Goal: Information Seeking & Learning: Learn about a topic

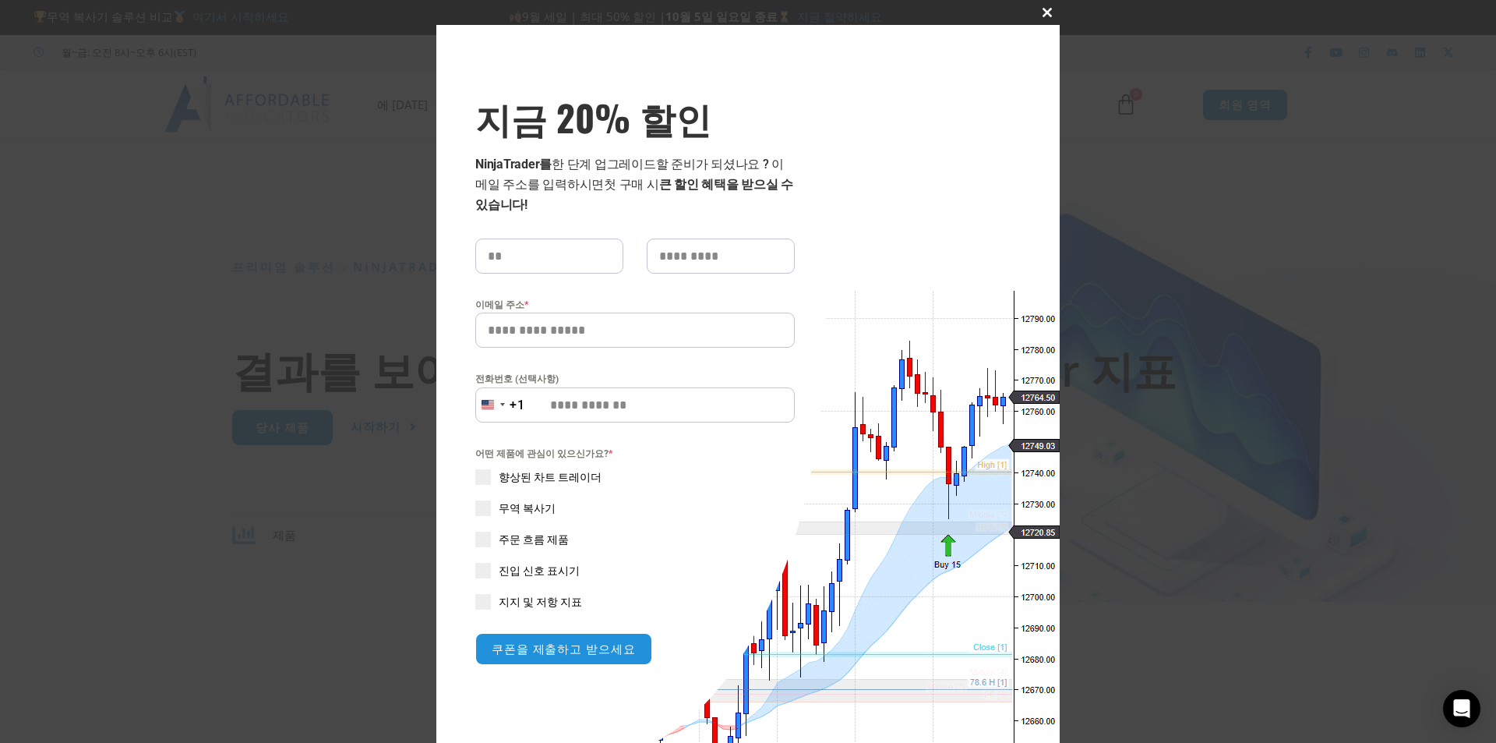
click at [1039, 9] on span "지금 20% 할인 팝업" at bounding box center [1047, 12] width 25 height 9
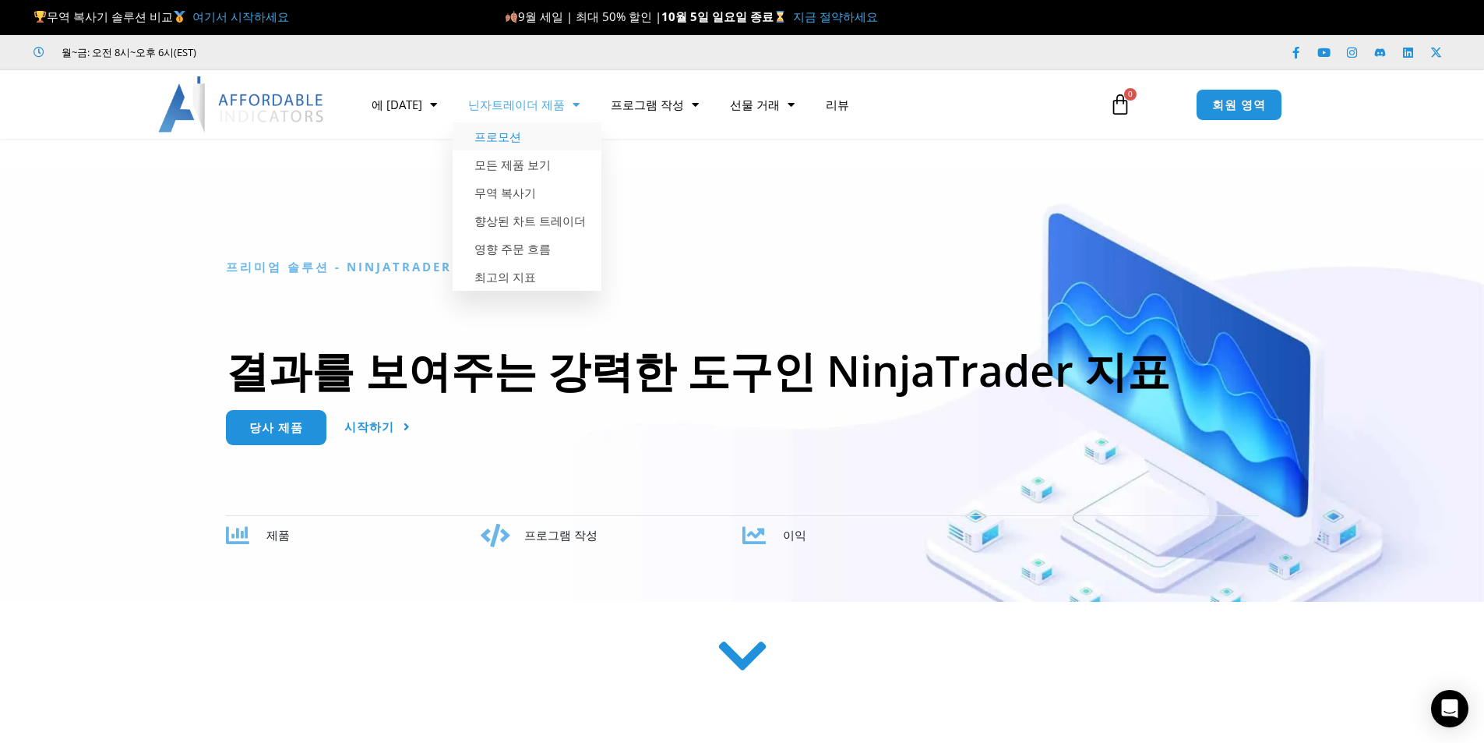
click at [486, 143] on font "프로모션" at bounding box center [498, 137] width 47 height 16
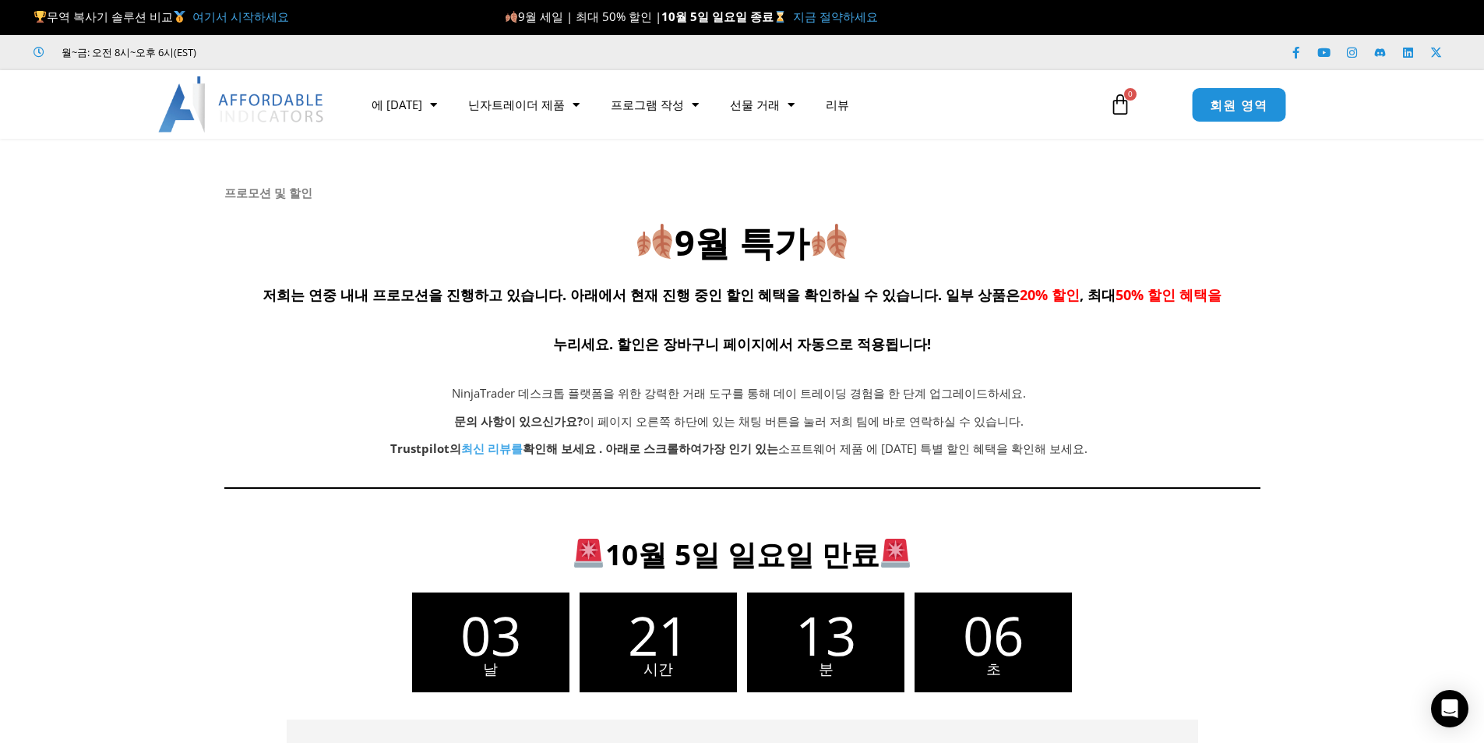
click at [1244, 99] on font "회원 영역" at bounding box center [1239, 103] width 58 height 17
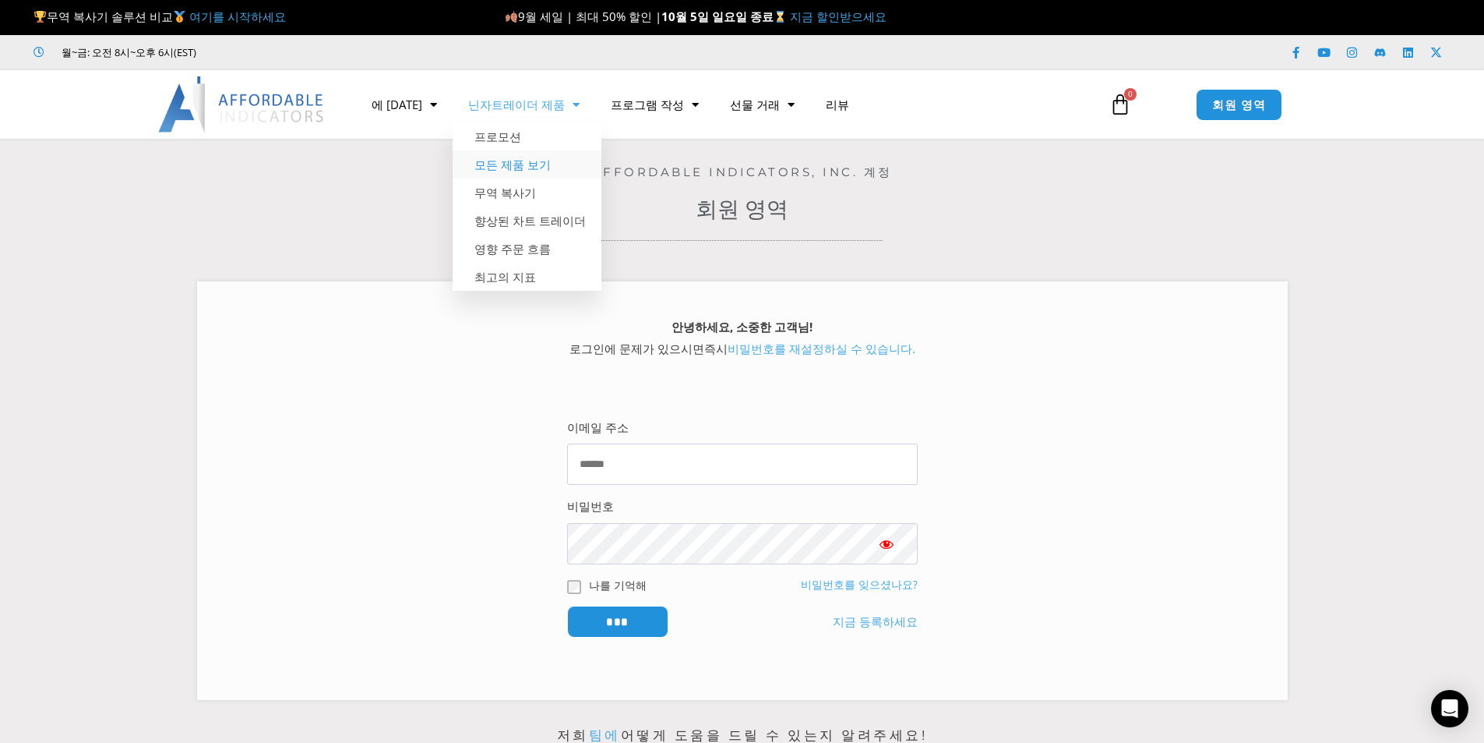
click at [519, 166] on font "모든 제품 보기" at bounding box center [513, 165] width 76 height 16
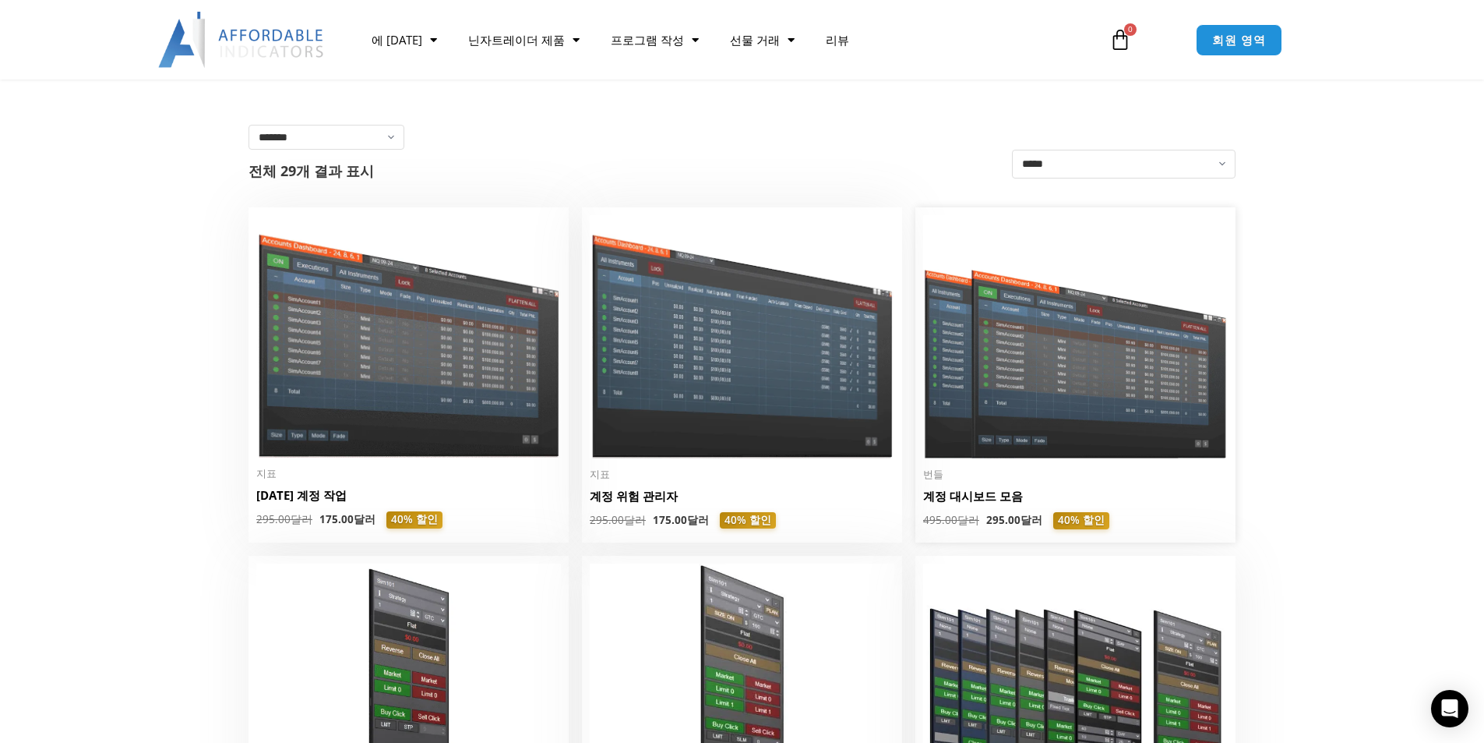
click at [1044, 394] on img at bounding box center [1075, 336] width 305 height 243
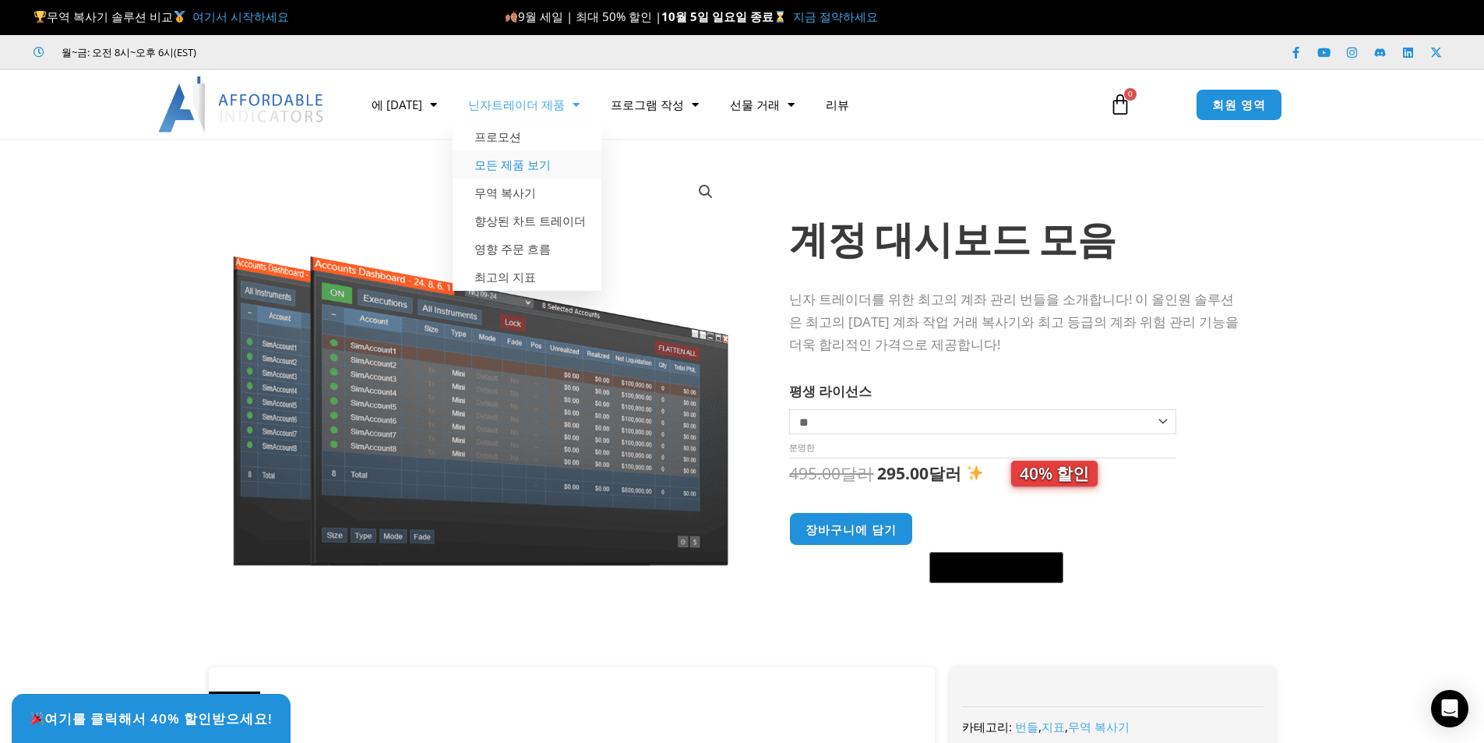
click at [492, 167] on font "모든 제품 보기" at bounding box center [513, 165] width 76 height 16
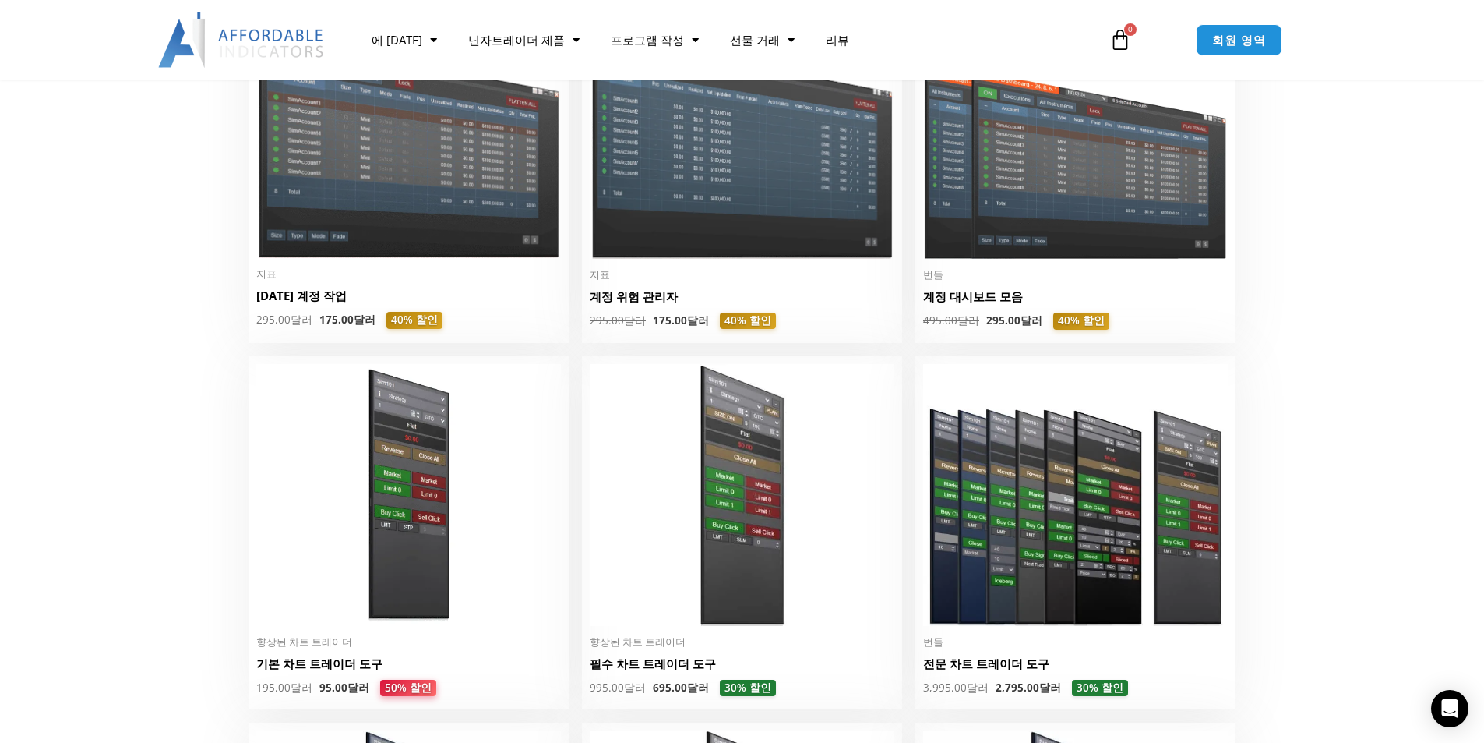
scroll to position [312, 0]
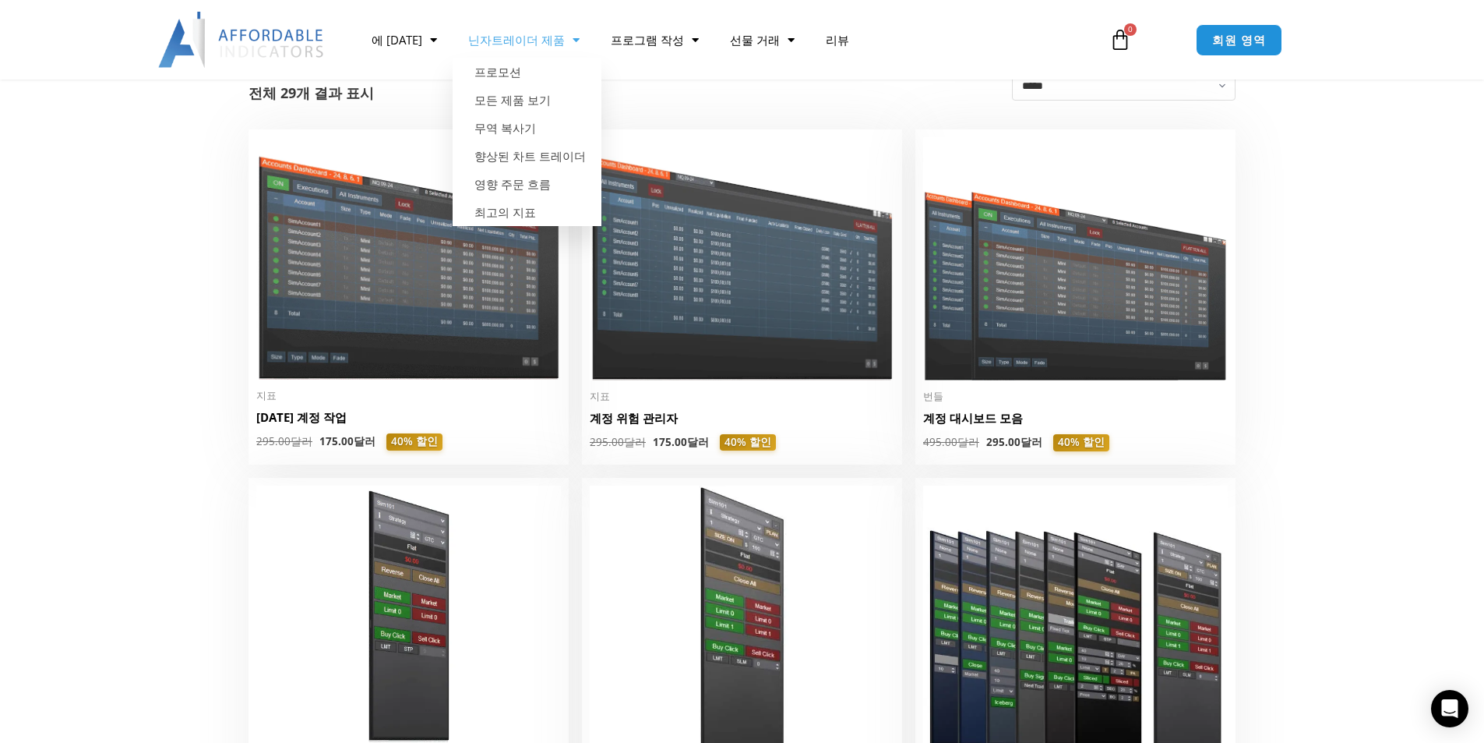
click at [509, 39] on font "닌자트레이더 제품" at bounding box center [516, 40] width 97 height 16
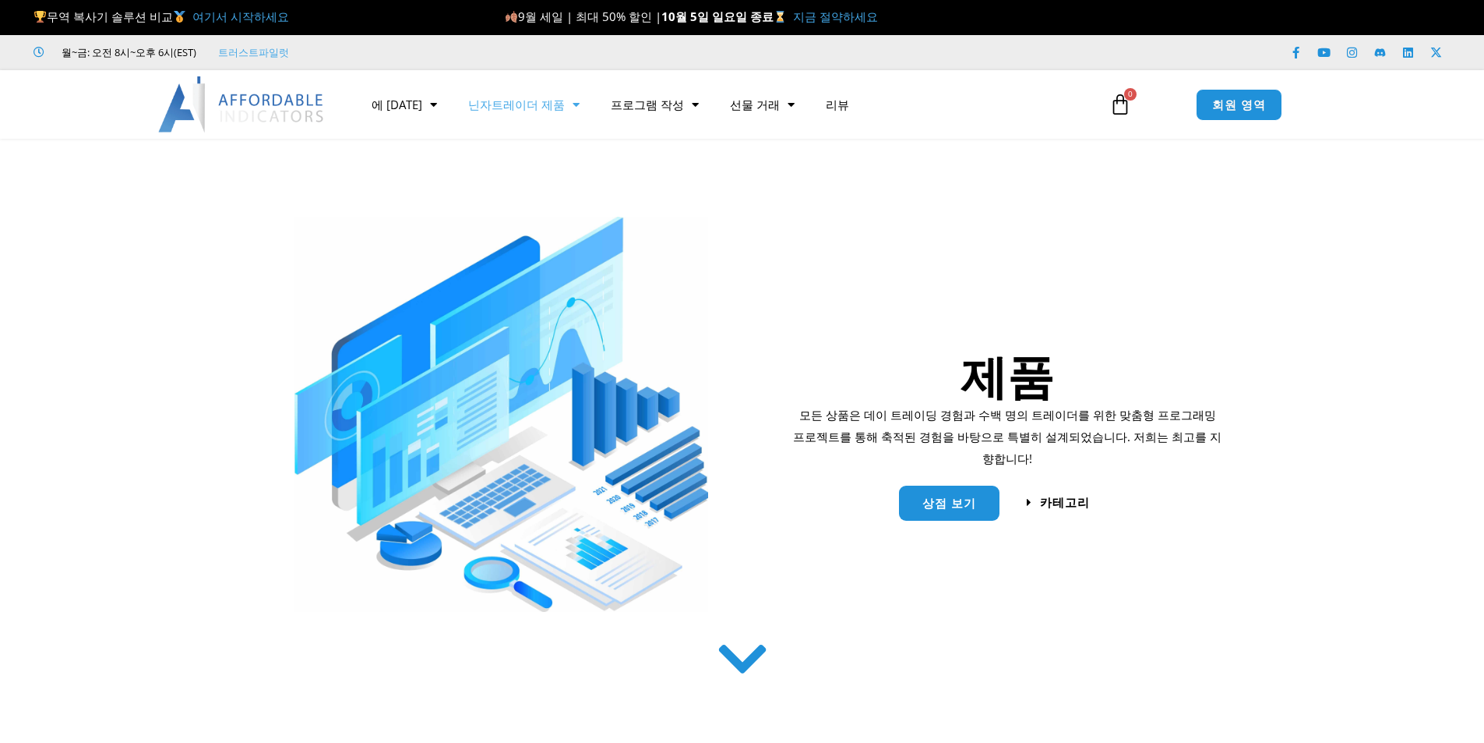
click at [565, 104] on span "메뉴" at bounding box center [572, 104] width 15 height 27
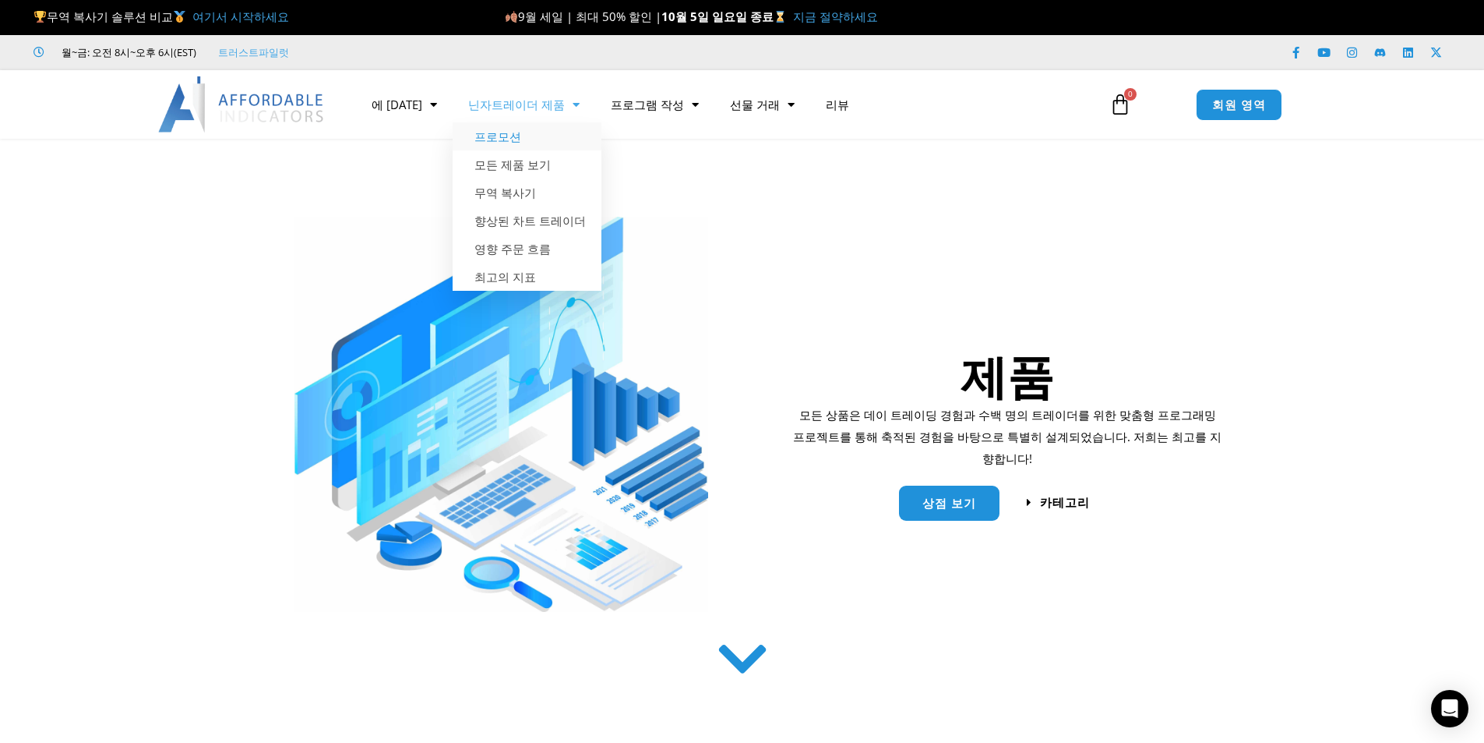
click at [488, 135] on font "프로모션" at bounding box center [498, 137] width 47 height 16
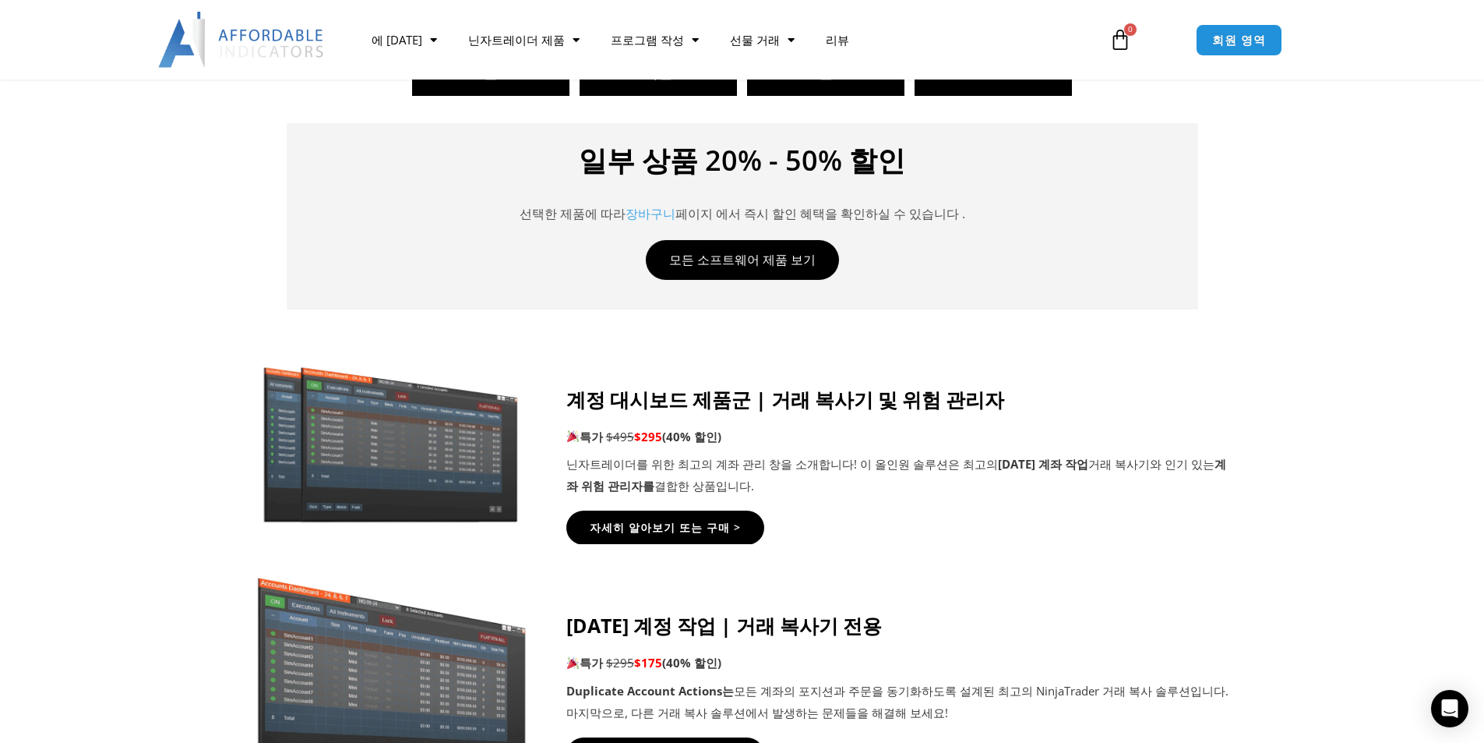
scroll to position [701, 0]
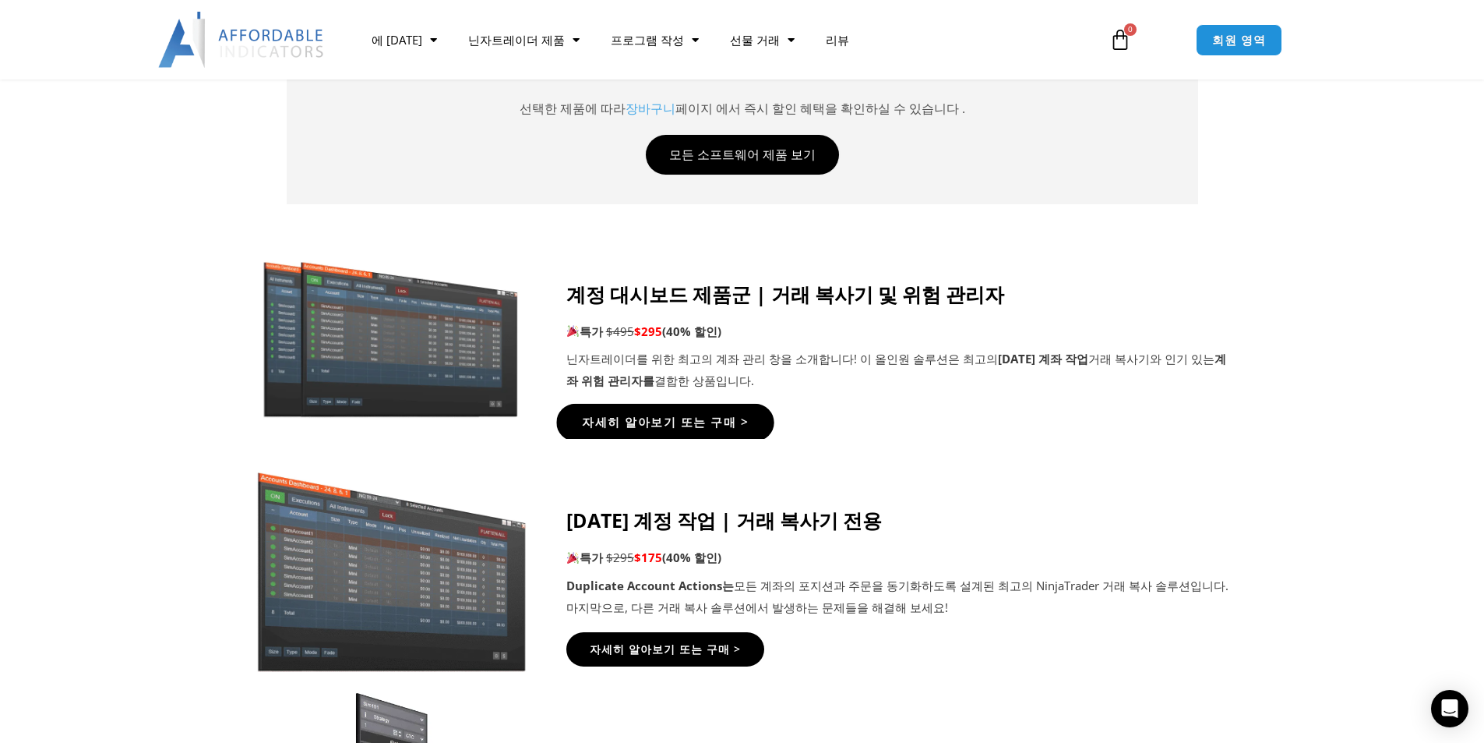
click at [657, 426] on font "자세히 알아보기 또는 구매 >" at bounding box center [665, 422] width 166 height 16
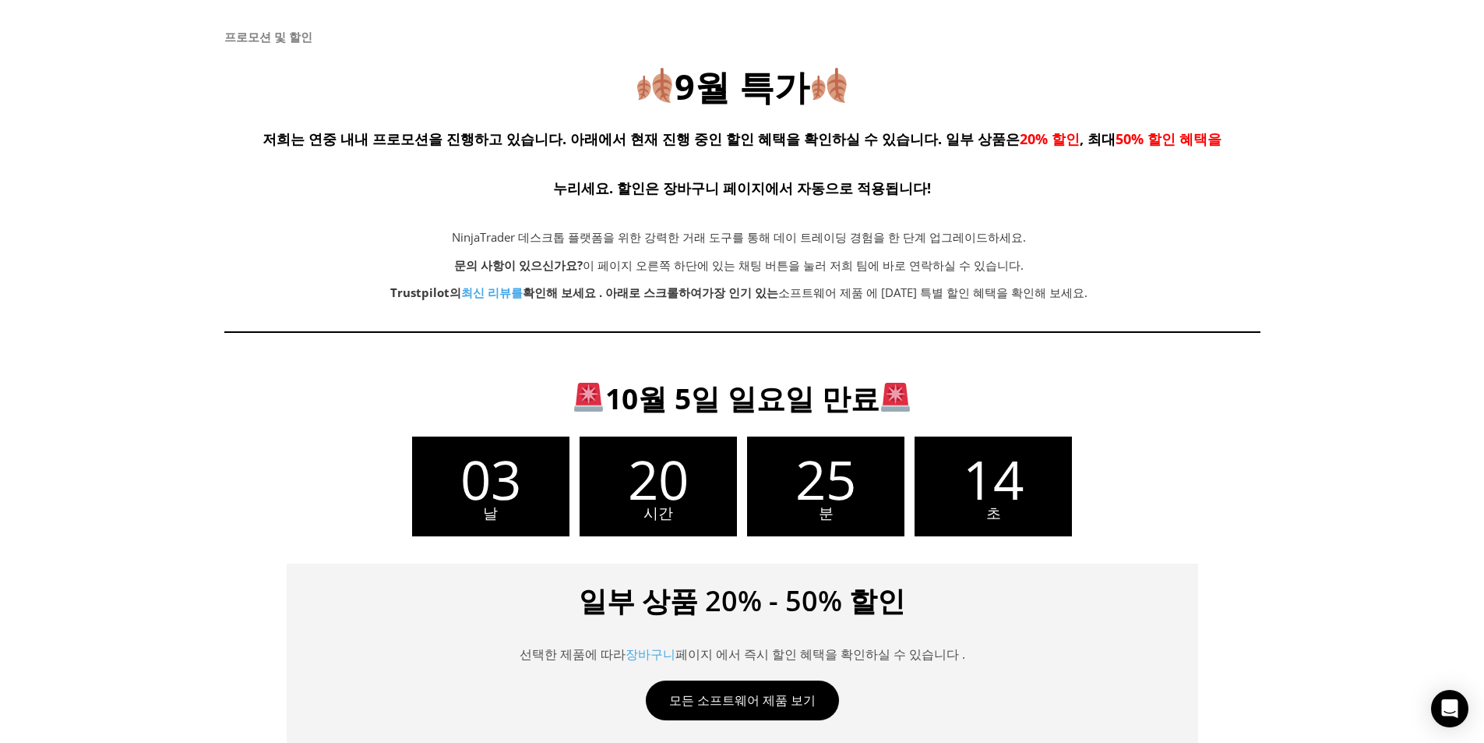
scroll to position [0, 0]
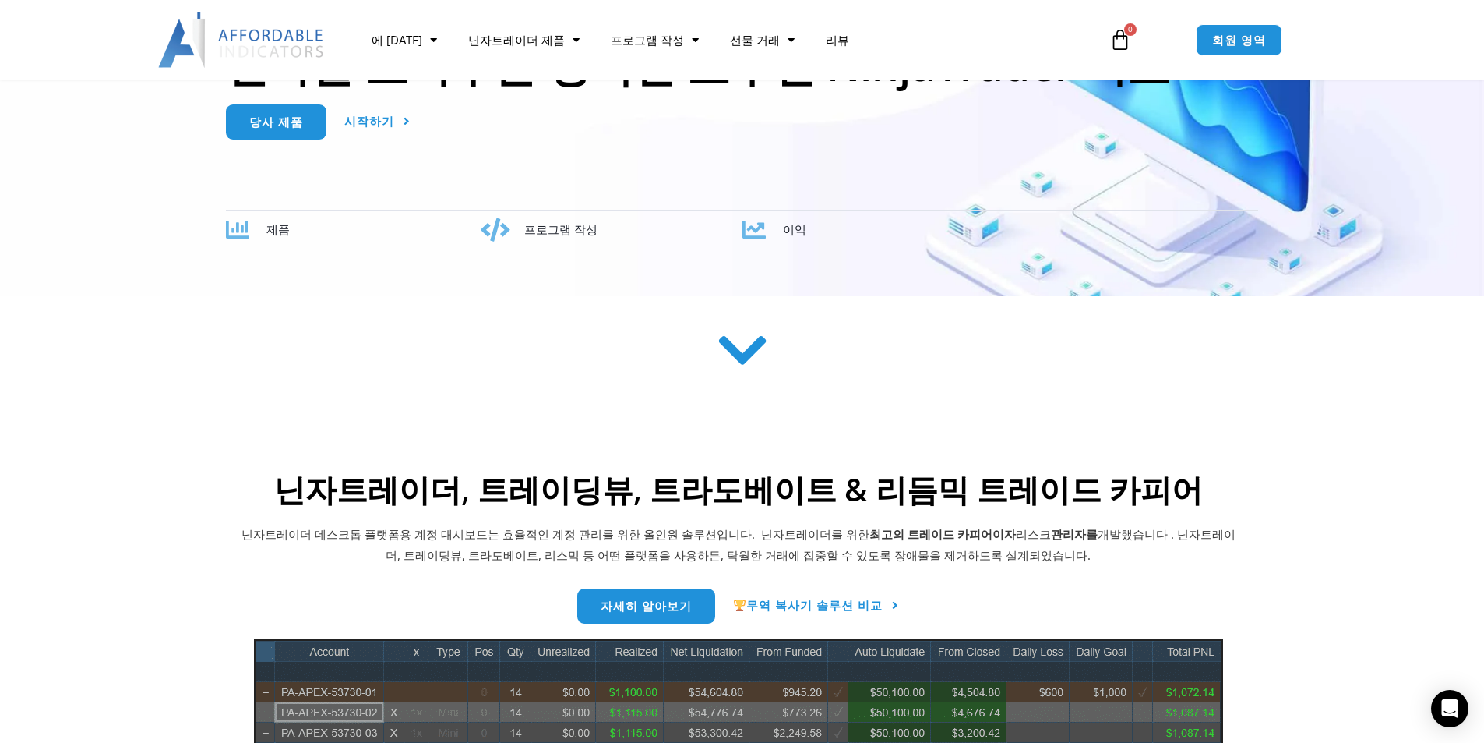
scroll to position [72, 0]
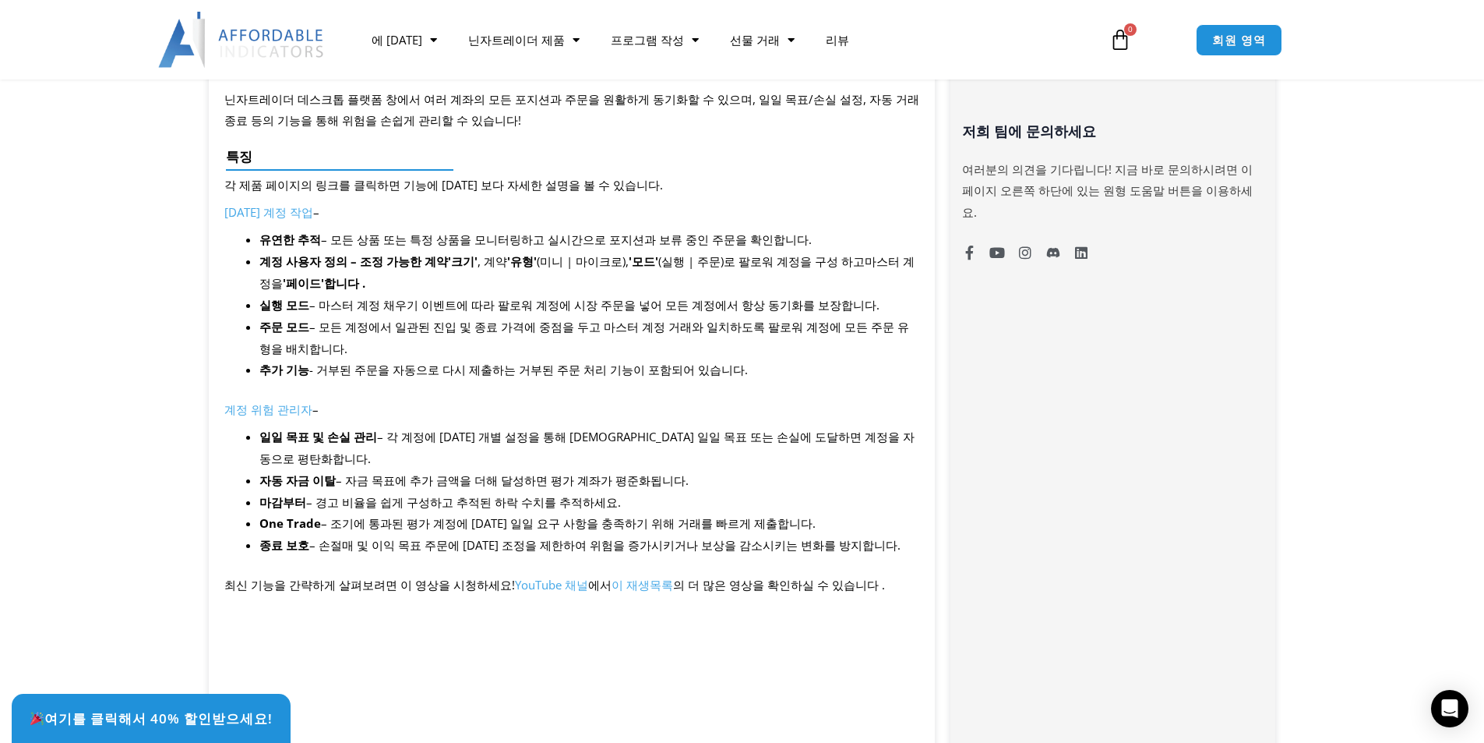
scroll to position [857, 0]
